Goal: Find specific page/section: Find specific page/section

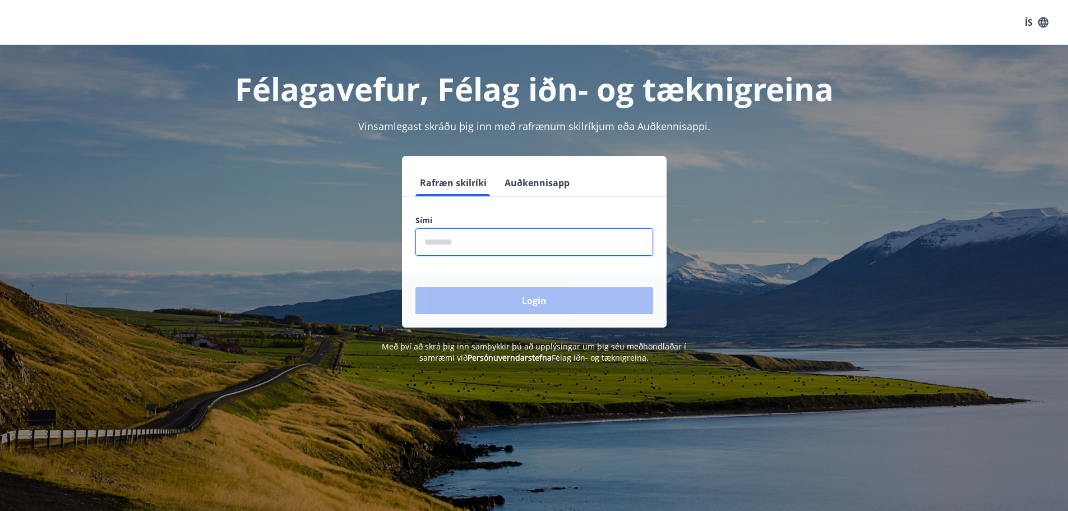
click at [531, 244] on input "phone" at bounding box center [534, 241] width 238 height 27
type input "********"
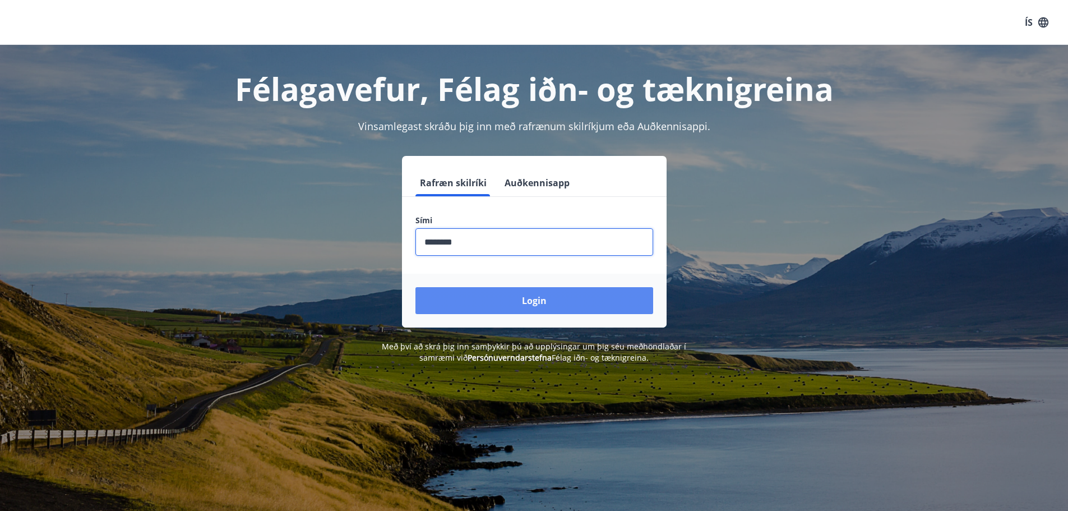
click at [507, 300] on button "Login" at bounding box center [534, 300] width 238 height 27
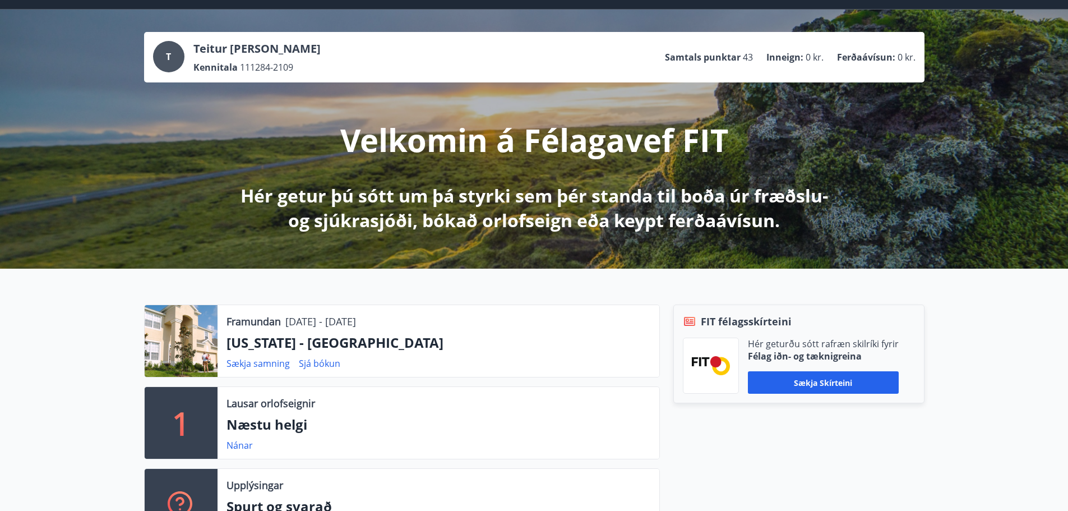
scroll to position [56, 0]
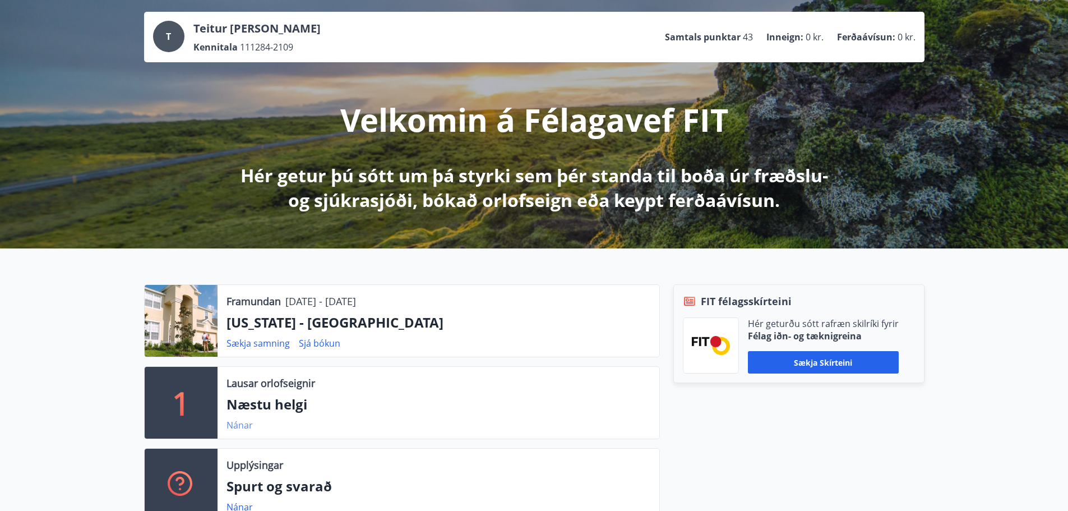
click at [247, 424] on link "Nánar" at bounding box center [239, 425] width 26 height 12
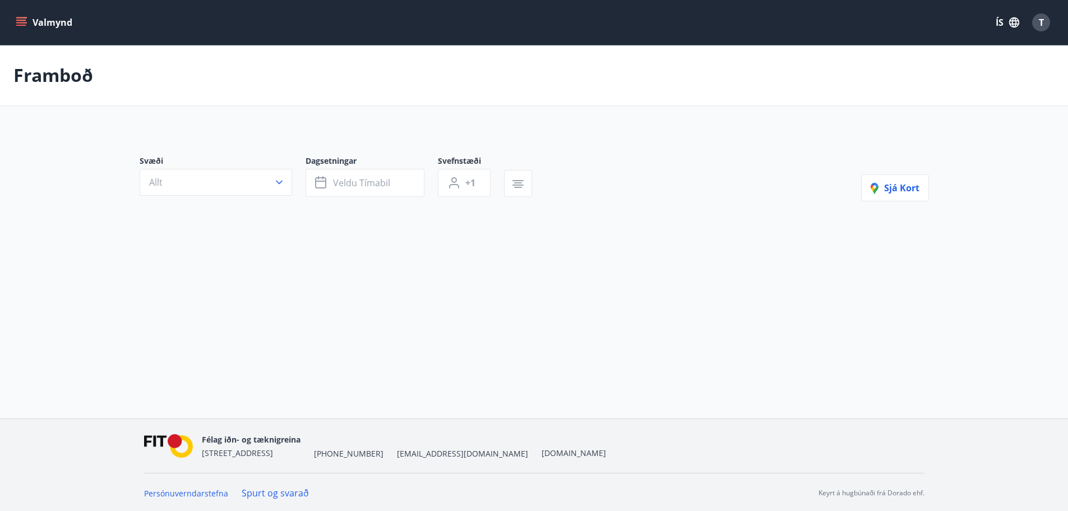
type input "*"
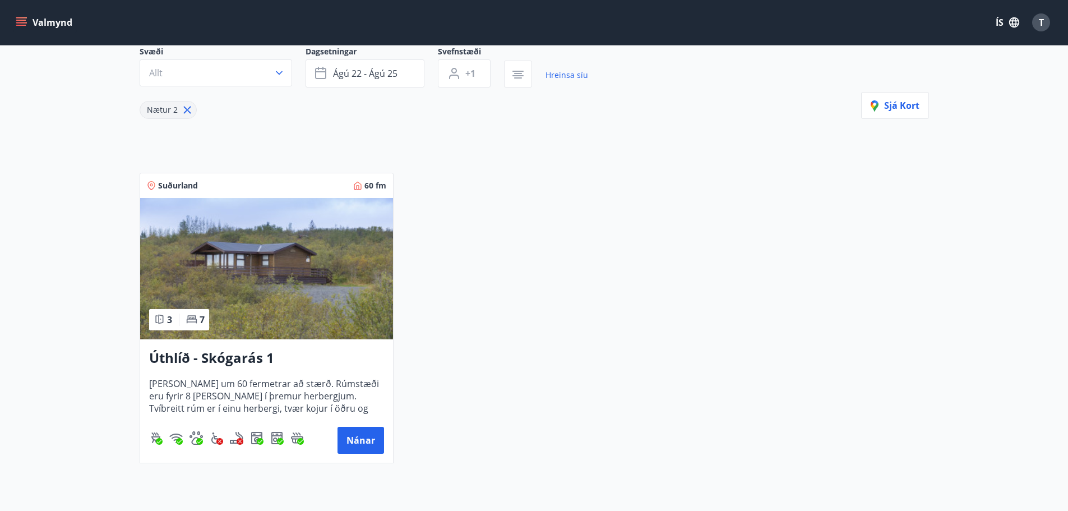
scroll to position [112, 0]
